Goal: Transaction & Acquisition: Download file/media

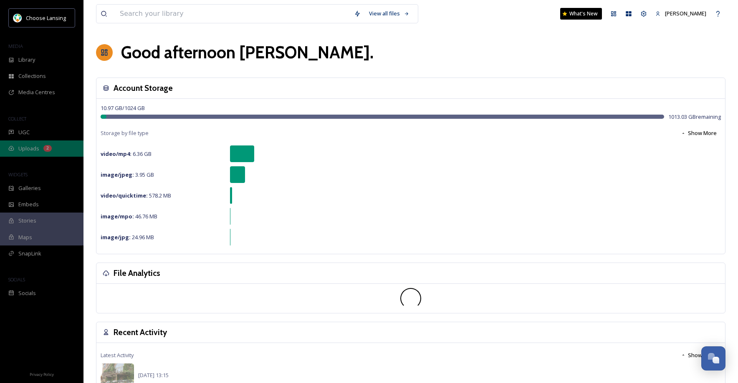
click at [23, 149] on span "Uploads" at bounding box center [28, 149] width 21 height 8
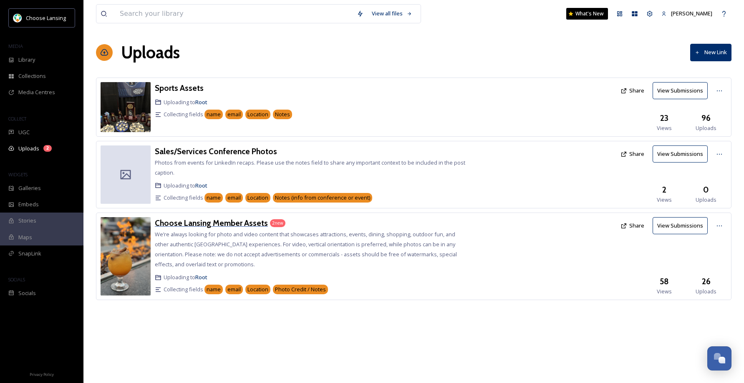
click at [190, 227] on h3 "Choose Lansing Member Assets" at bounding box center [211, 223] width 113 height 10
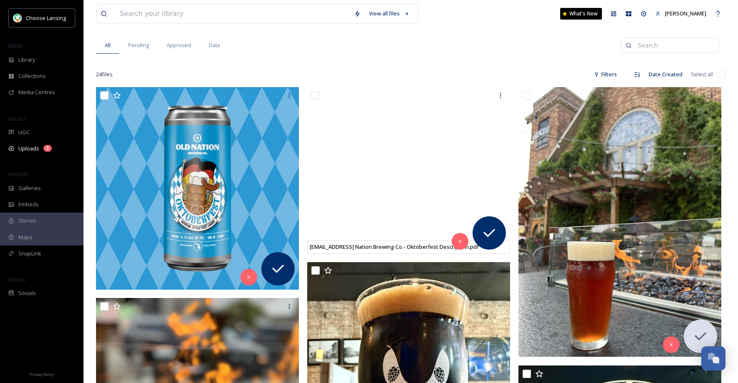
scroll to position [126, 0]
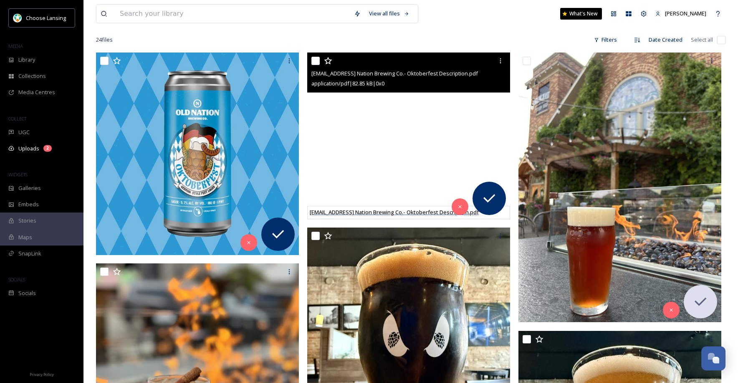
click at [385, 213] on span "[EMAIL_ADDRESS] Nation Brewing Co.- Oktoberfest Description.pdf" at bounding box center [394, 213] width 169 height 8
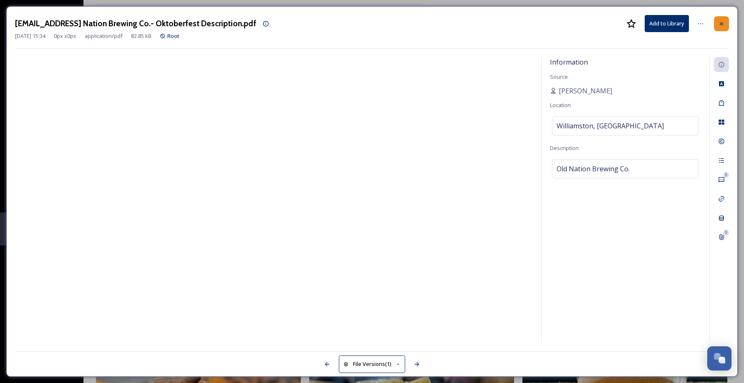
click at [720, 25] on icon at bounding box center [721, 23] width 7 height 7
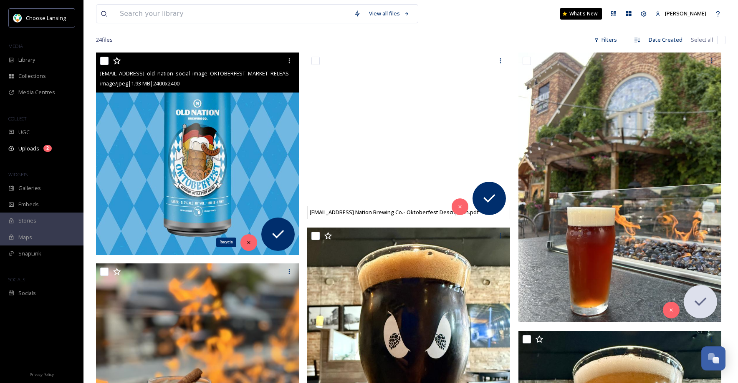
click at [248, 244] on icon at bounding box center [249, 243] width 6 height 6
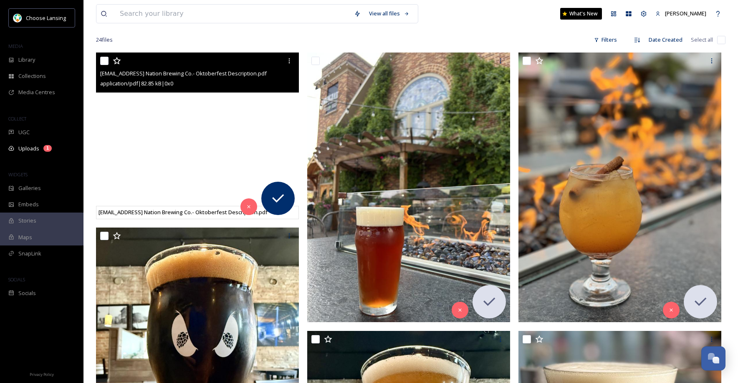
click at [260, 65] on div at bounding box center [198, 60] width 196 height 15
click at [287, 62] on icon at bounding box center [289, 61] width 7 height 7
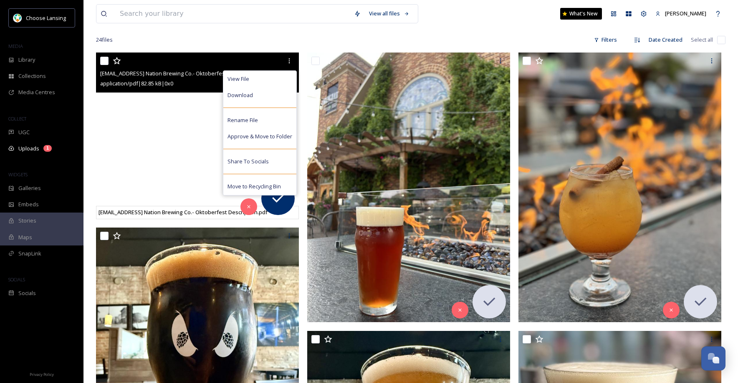
click at [270, 97] on div "Download" at bounding box center [259, 95] width 73 height 16
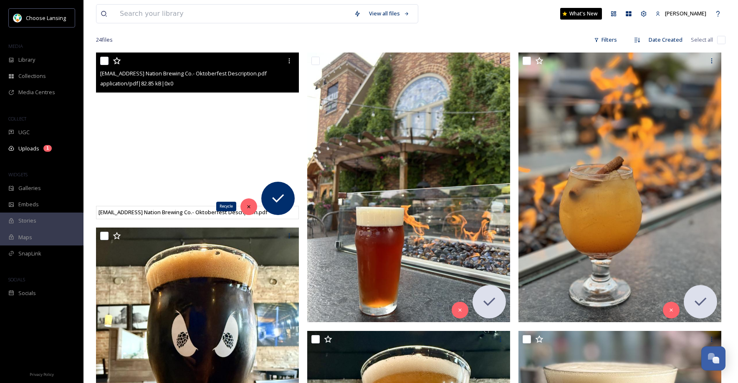
click at [250, 205] on icon at bounding box center [248, 206] width 3 height 3
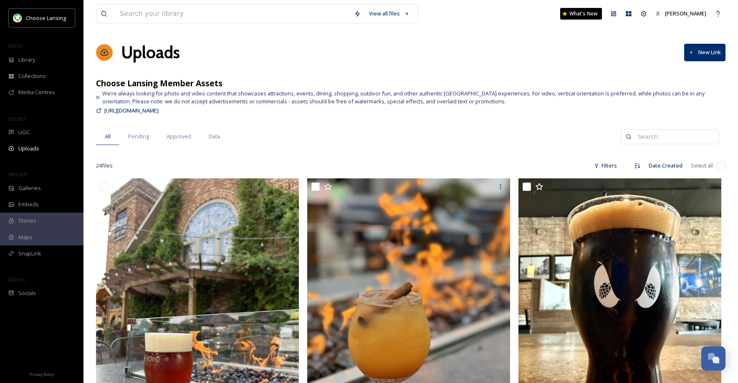
click at [205, 97] on span "We’re always looking for photo and video content that showcases attractions, ev…" at bounding box center [413, 98] width 623 height 16
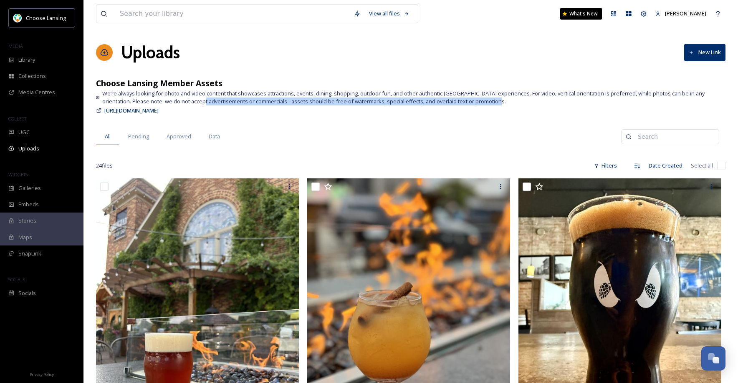
drag, startPoint x: 179, startPoint y: 101, endPoint x: 472, endPoint y: 101, distance: 292.9
click at [478, 102] on span "We’re always looking for photo and video content that showcases attractions, ev…" at bounding box center [413, 98] width 623 height 16
copy span "advertisements or commercials - assets should be free of watermarks, special ef…"
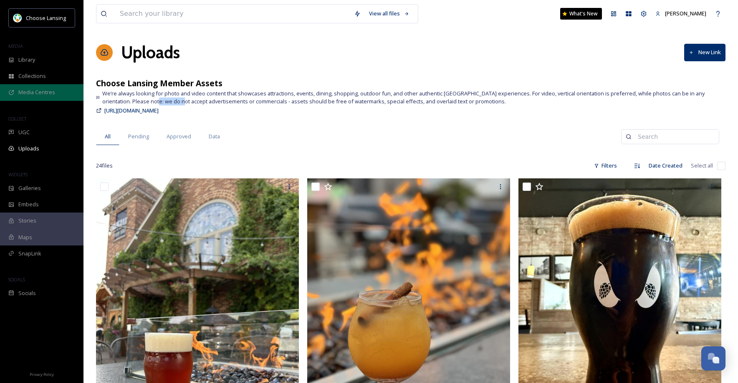
drag, startPoint x: 132, startPoint y: 101, endPoint x: 4, endPoint y: 88, distance: 128.6
click at [157, 102] on span "We’re always looking for photo and video content that showcases attractions, ev…" at bounding box center [413, 98] width 623 height 16
